Goal: Task Accomplishment & Management: Understand process/instructions

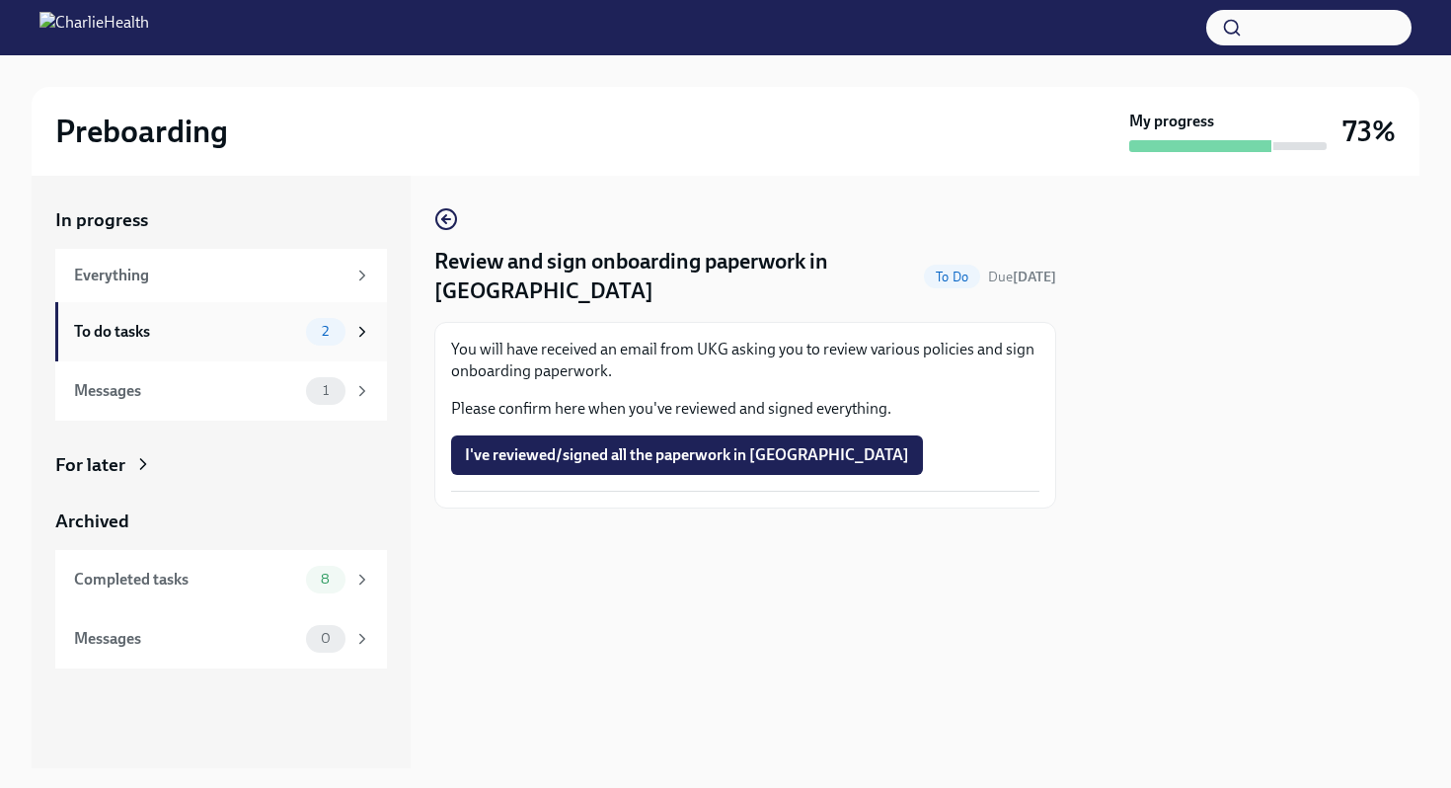
click at [364, 353] on div "To do tasks 2" at bounding box center [221, 331] width 332 height 59
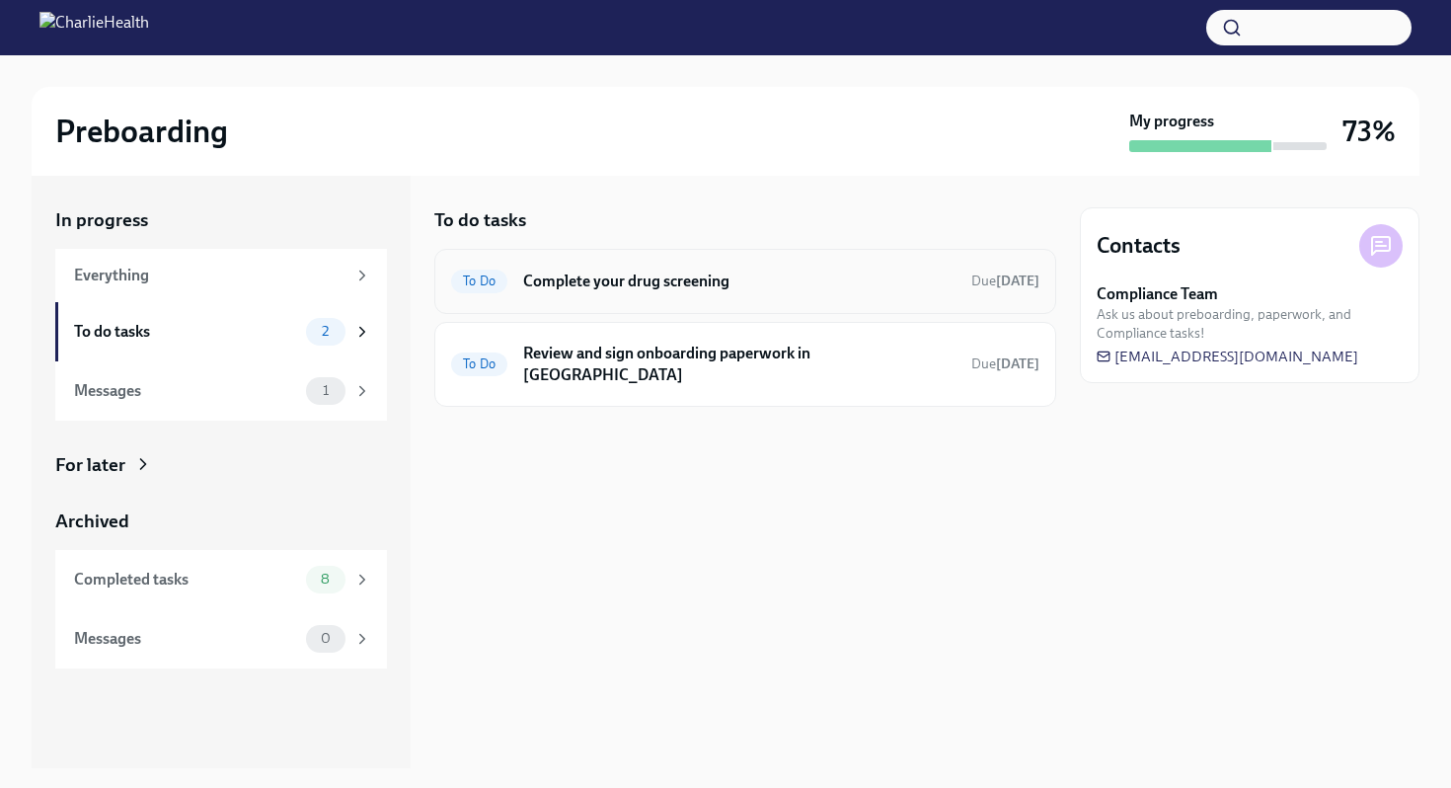
click at [832, 300] on div "To Do Complete your drug screening Due [DATE]" at bounding box center [745, 281] width 622 height 65
click at [793, 274] on h6 "Complete your drug screening" at bounding box center [739, 282] width 432 height 22
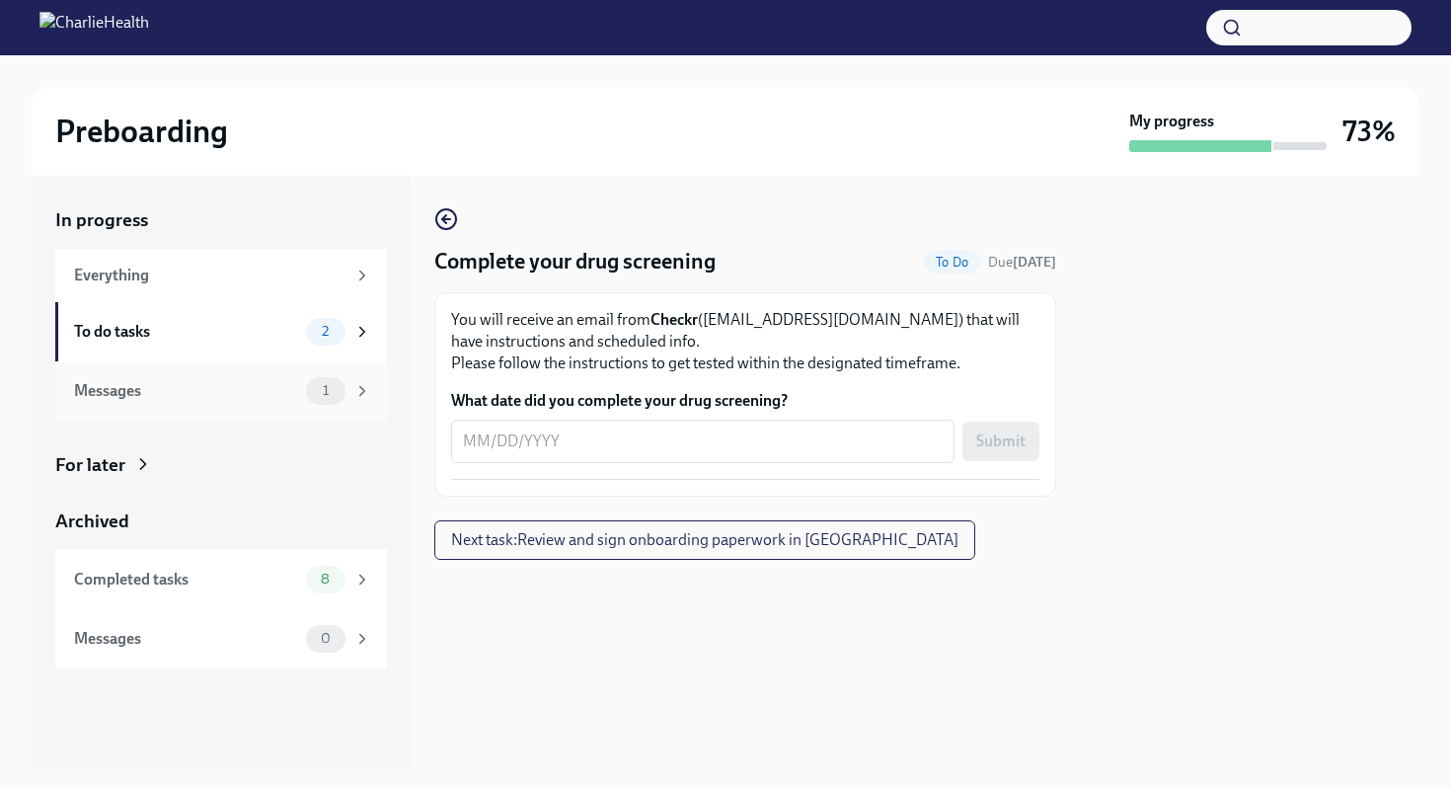
click at [363, 391] on icon at bounding box center [362, 390] width 5 height 9
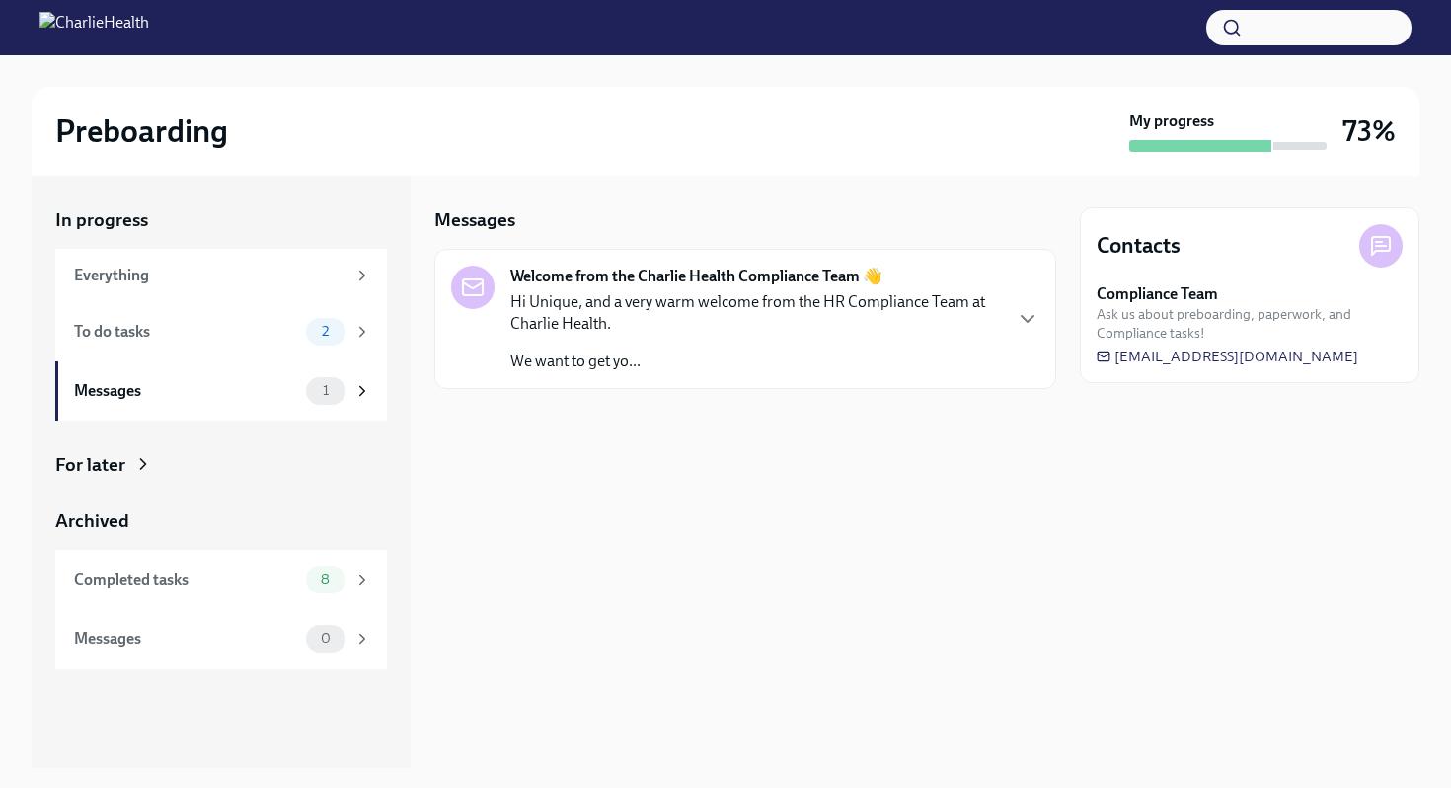
click at [721, 381] on div "Welcome from the Charlie Health Compliance Team 👋 Hi Unique, and a very warm we…" at bounding box center [745, 319] width 622 height 140
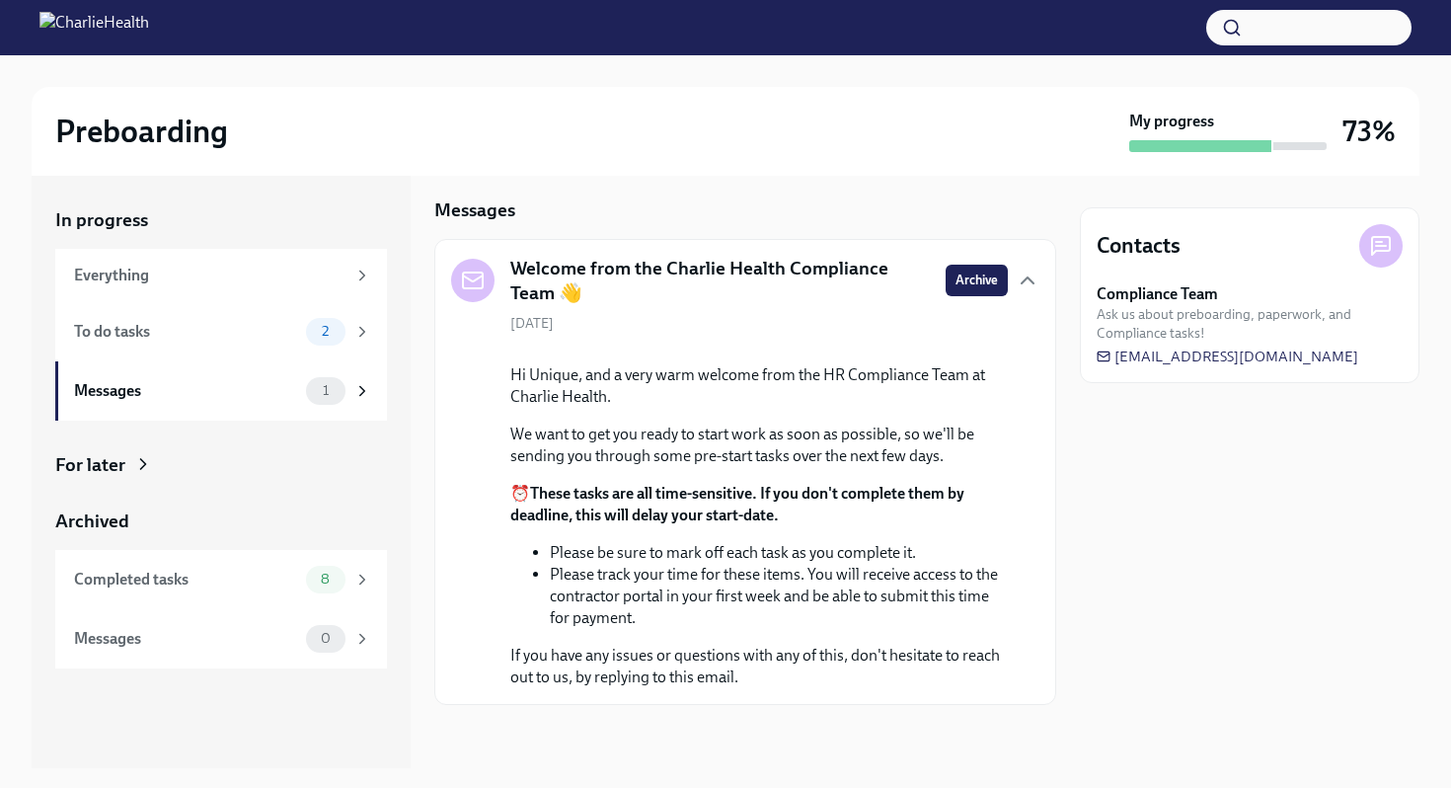
scroll to position [153, 0]
